Goal: Navigation & Orientation: Find specific page/section

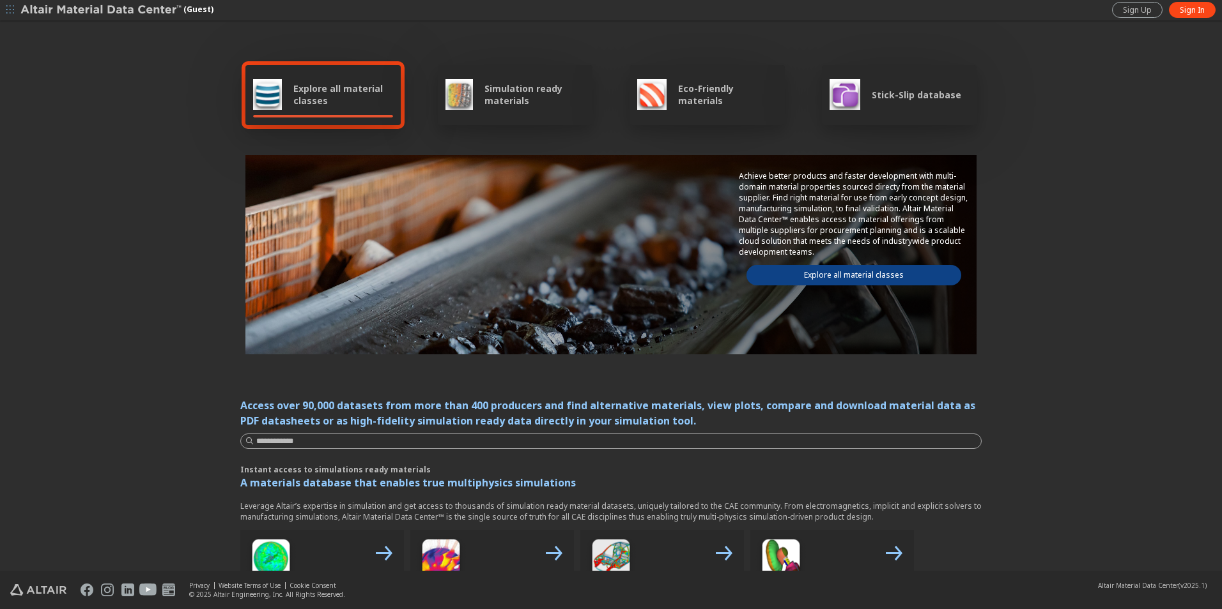
click at [774, 267] on link "Explore all material classes" at bounding box center [853, 275] width 215 height 20
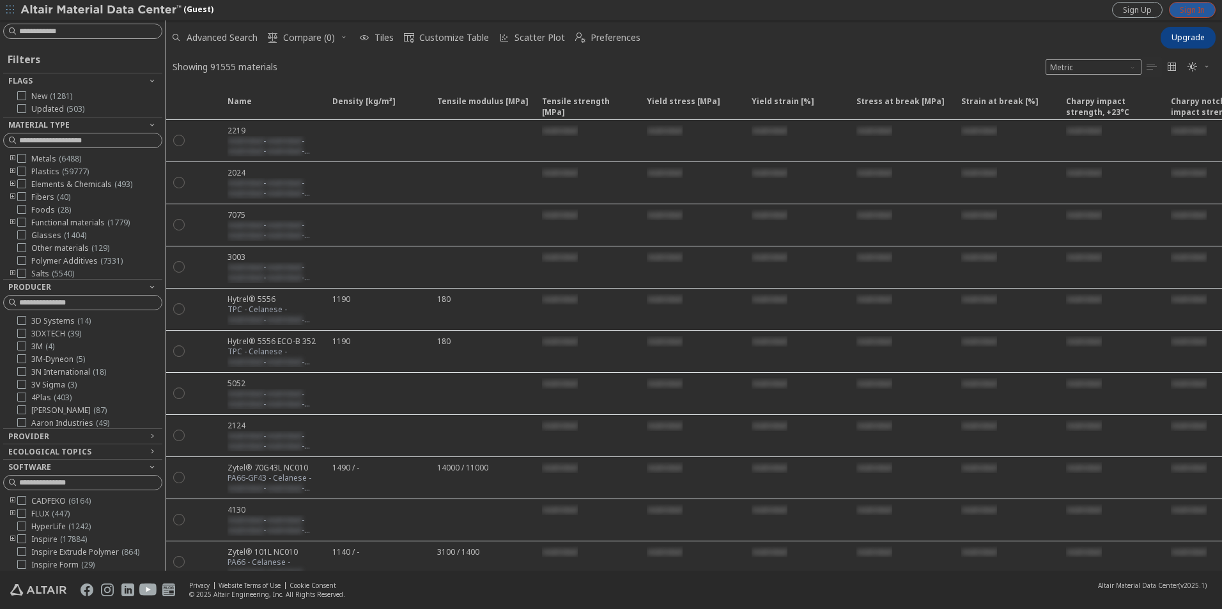
click at [1191, 13] on span "Sign In" at bounding box center [1191, 10] width 25 height 10
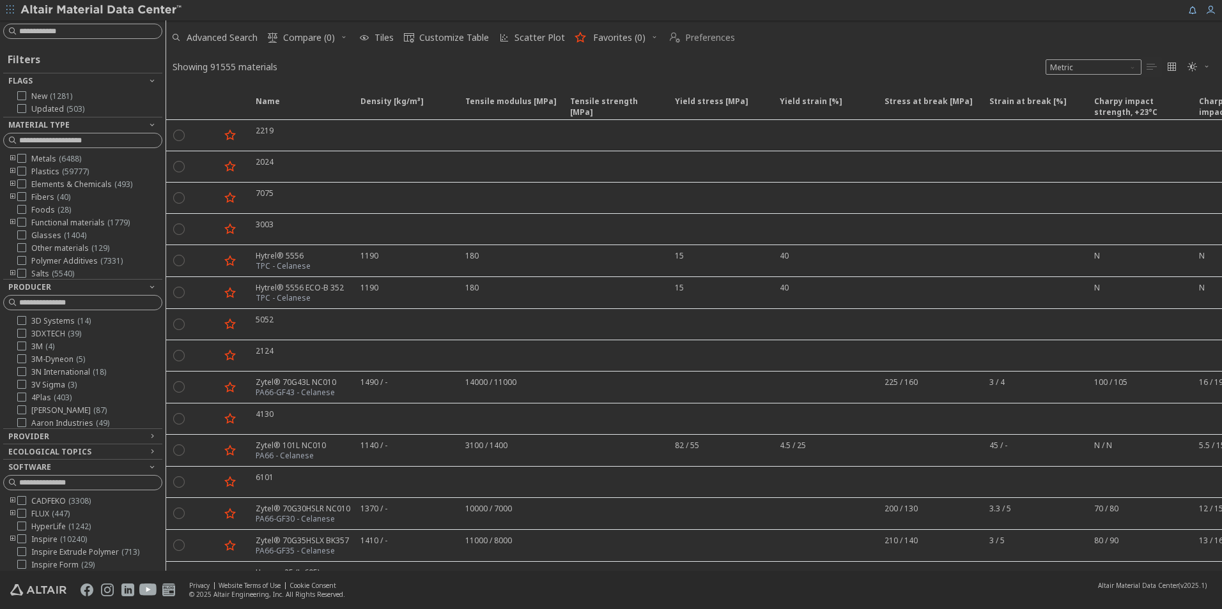
click at [682, 43] on span " Preferences" at bounding box center [702, 38] width 70 height 28
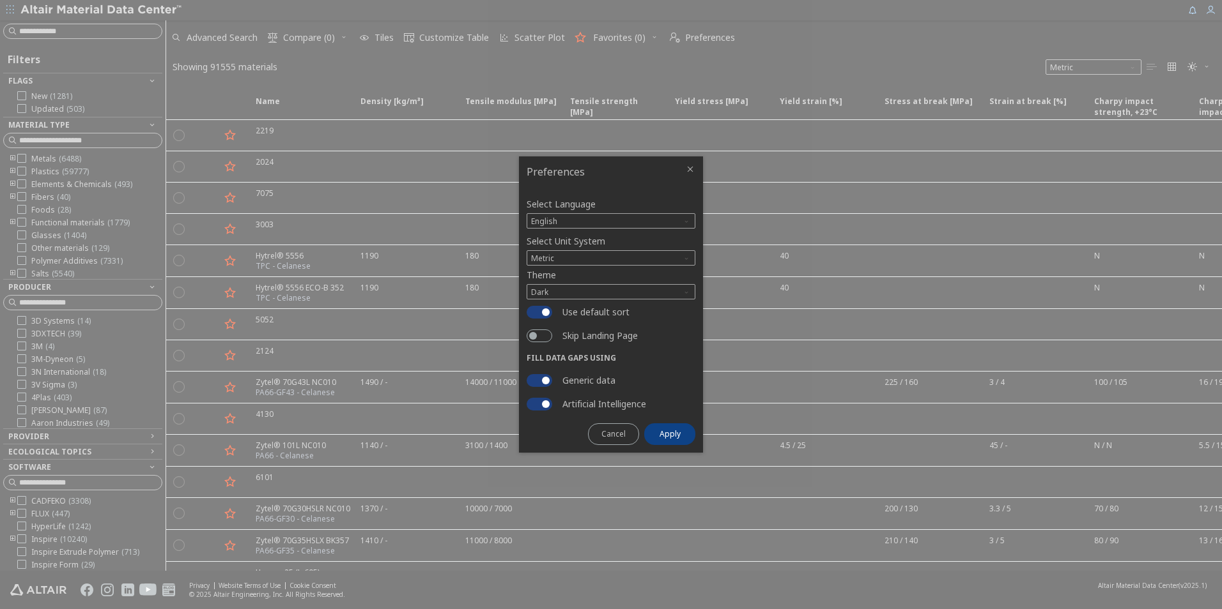
click at [693, 166] on icon "Close" at bounding box center [690, 169] width 10 height 10
